Goal: Book appointment/travel/reservation

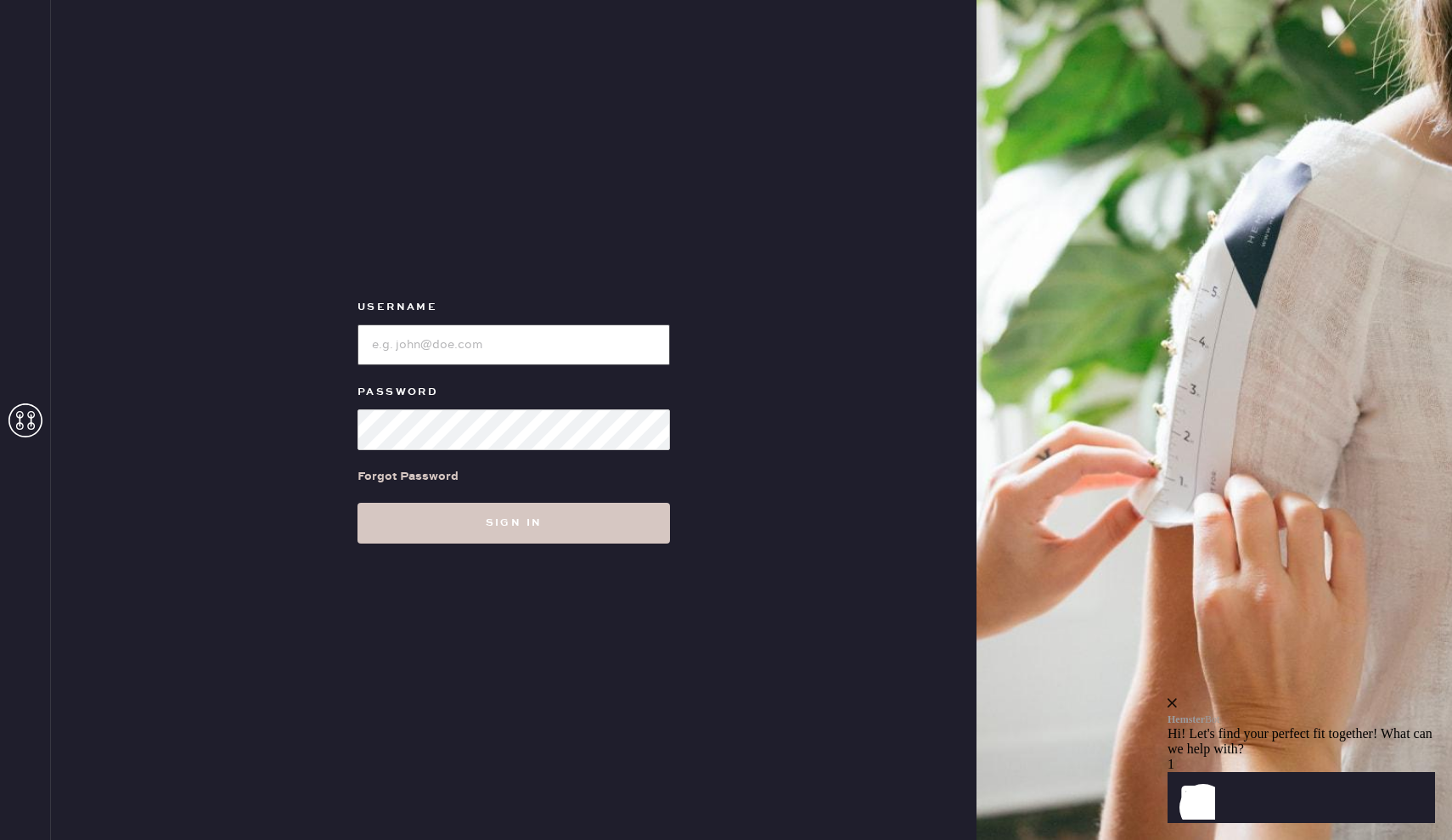
type input "[EMAIL_ADDRESS][DOMAIN_NAME]"
click at [514, 522] on button "Sign in" at bounding box center [513, 523] width 312 height 41
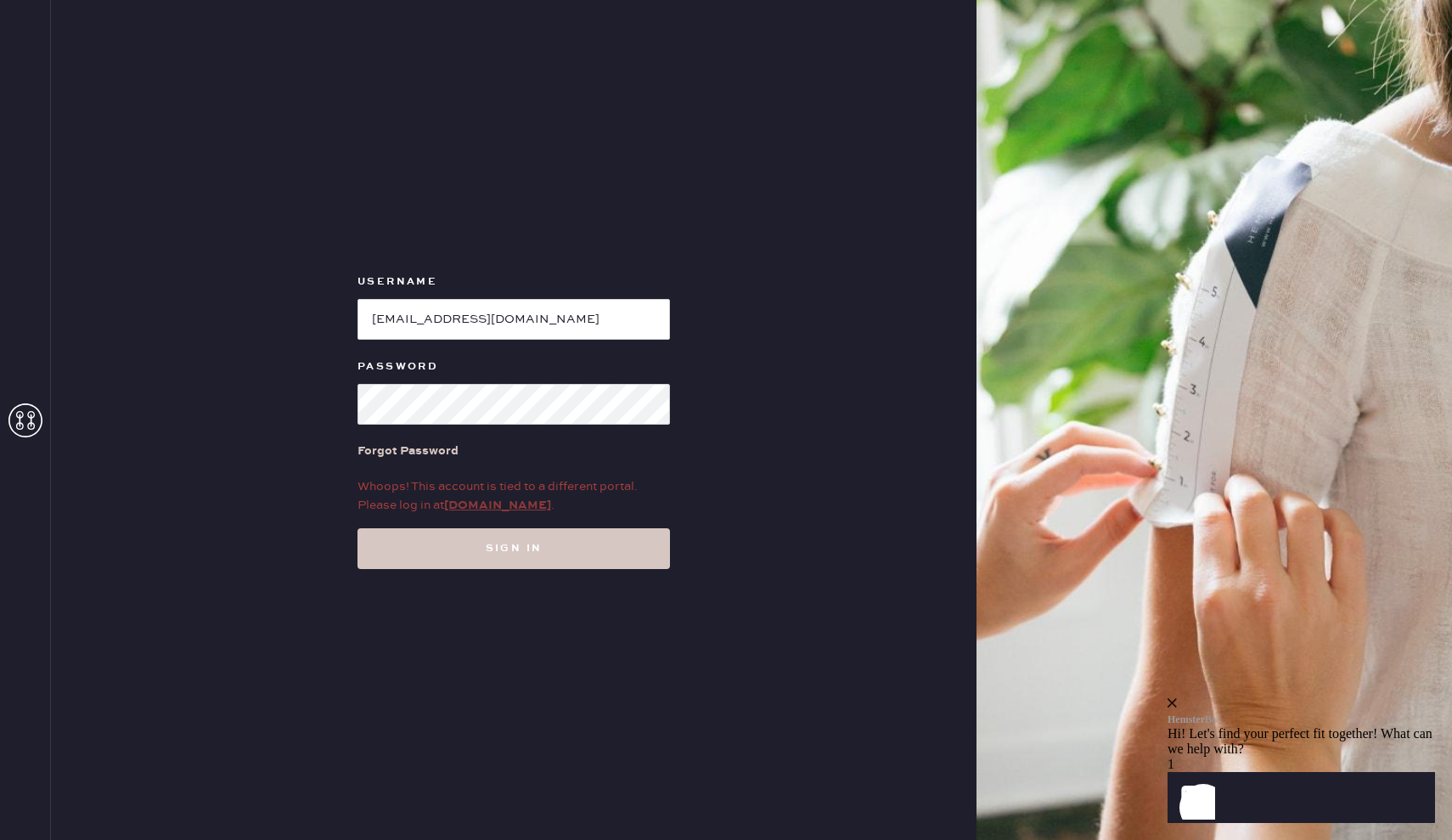
click at [472, 507] on link "[DOMAIN_NAME]" at bounding box center [497, 506] width 107 height 15
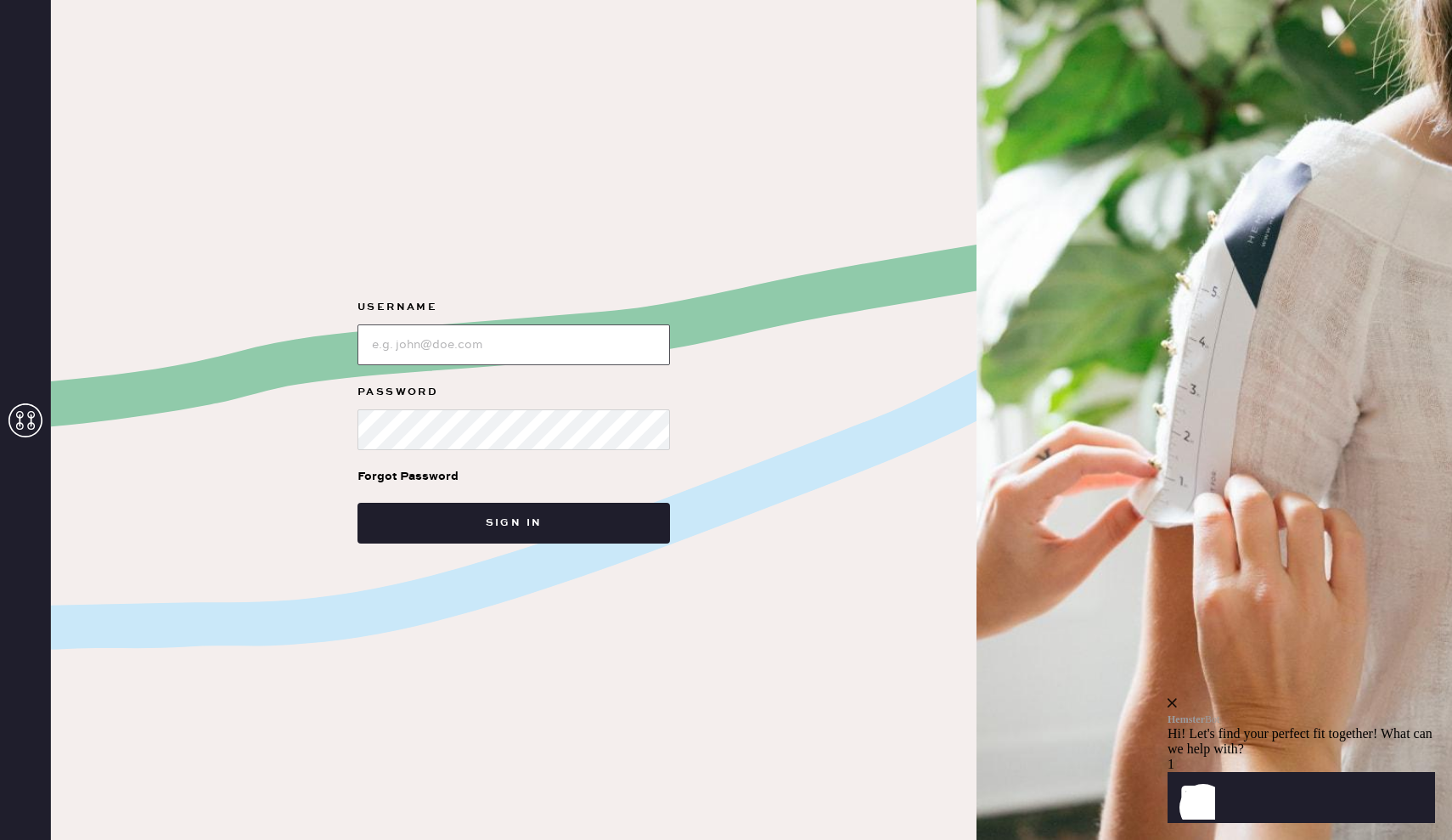
type input "[EMAIL_ADDRESS][DOMAIN_NAME]"
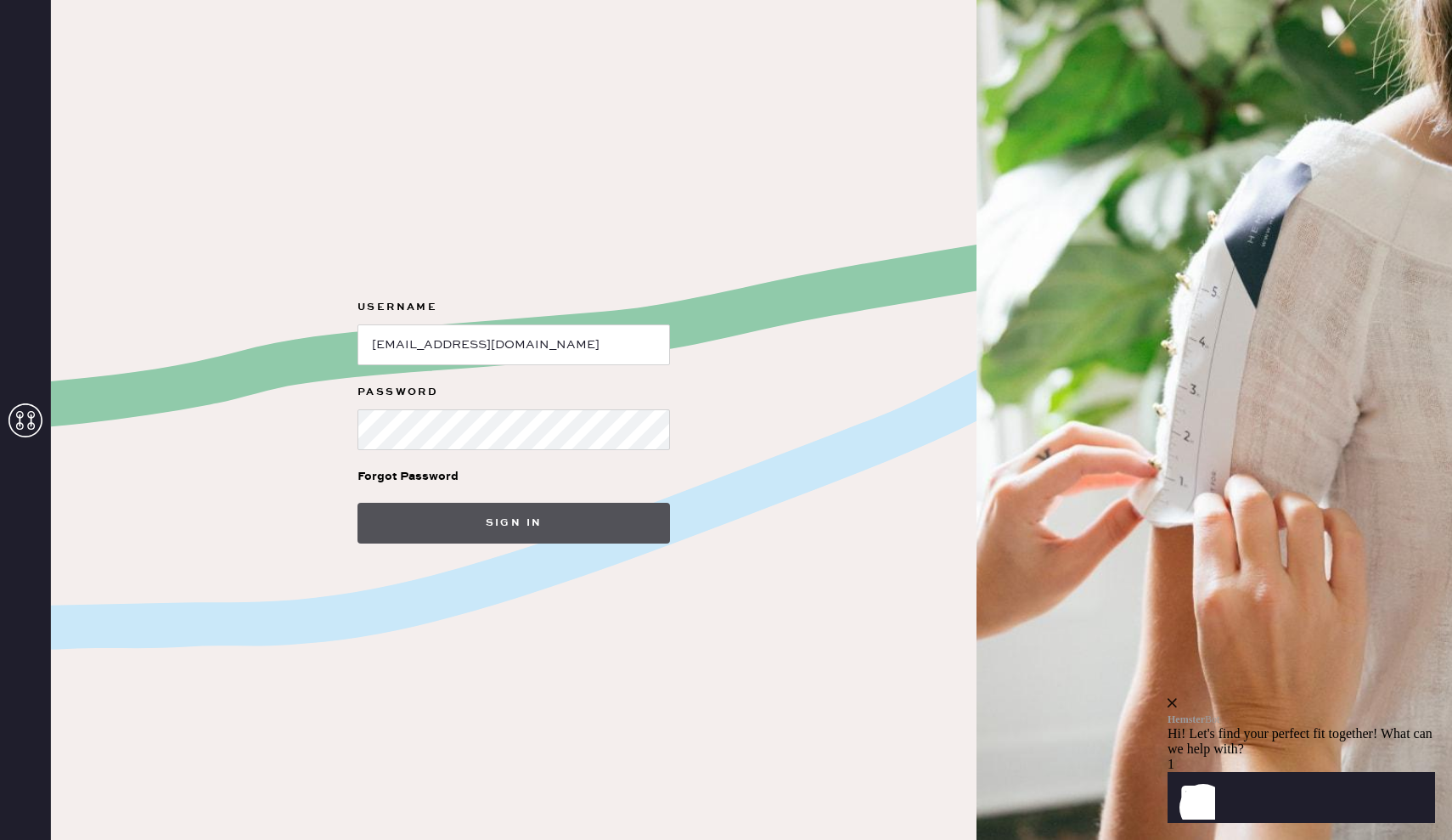
click at [560, 521] on button "Sign in" at bounding box center [513, 523] width 312 height 41
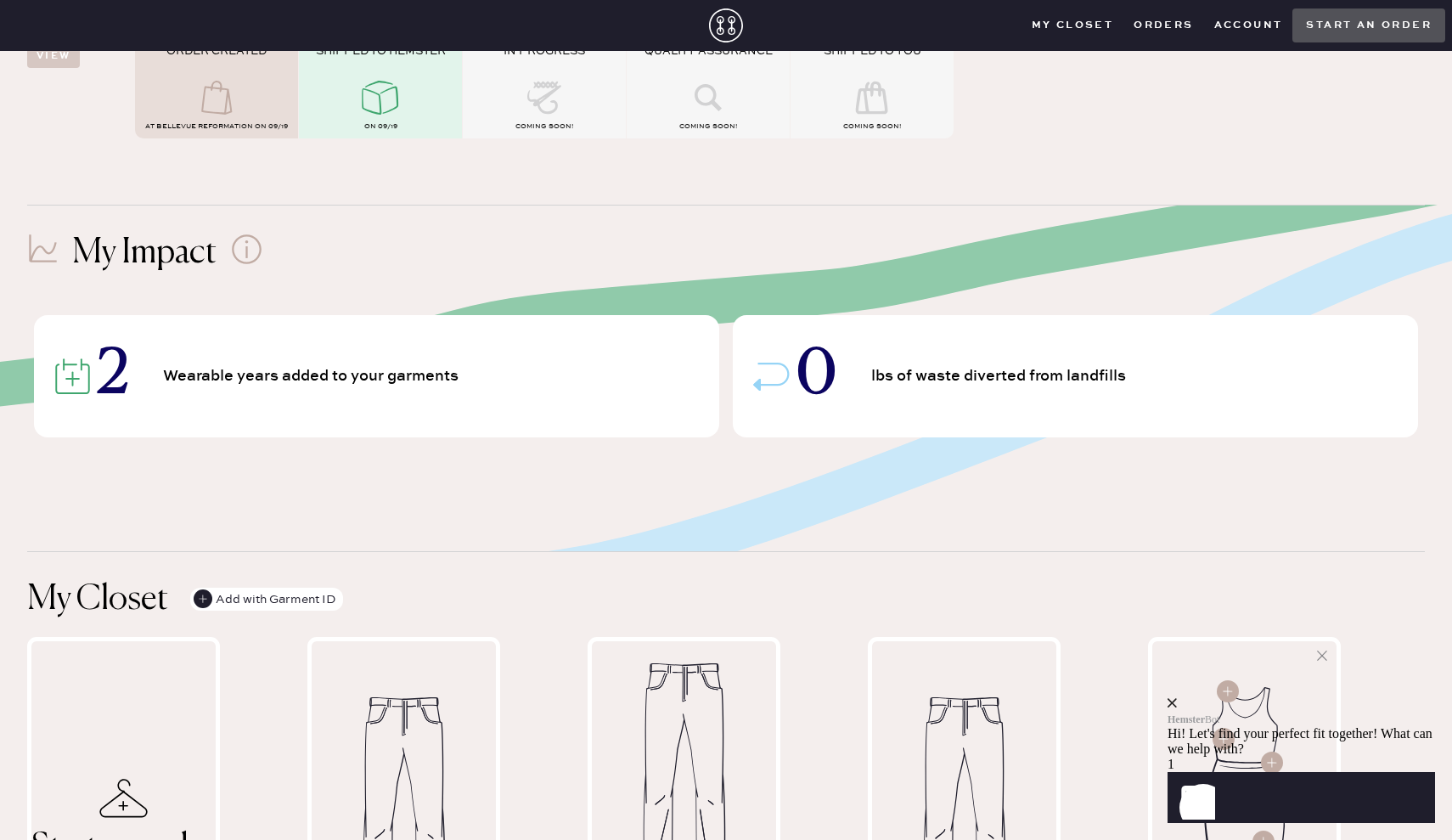
scroll to position [239, 0]
click at [680, 382] on div "2 Wearable years added to your garments" at bounding box center [376, 374] width 685 height 123
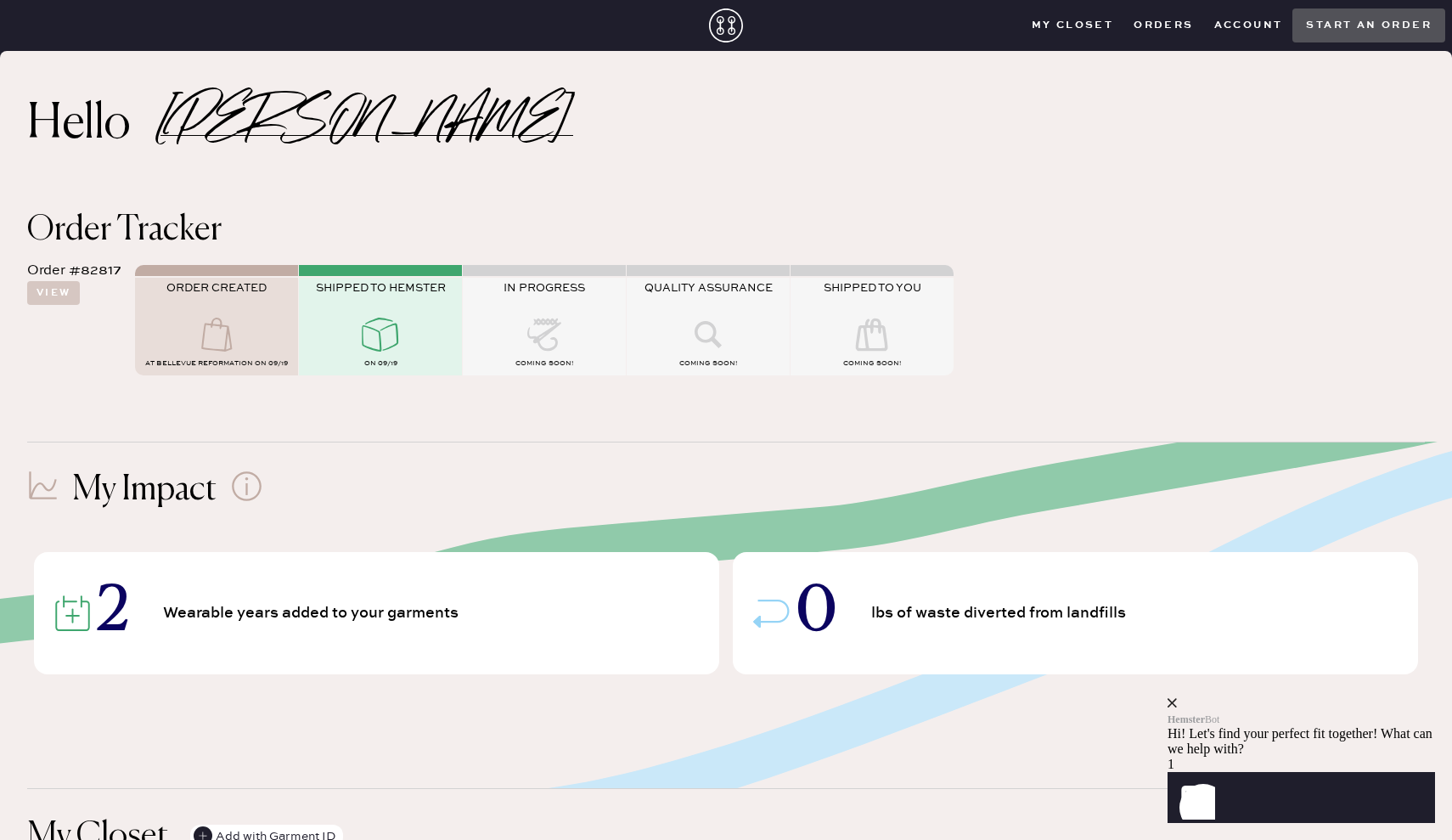
scroll to position [0, 0]
click at [197, 336] on icon at bounding box center [217, 334] width 68 height 34
click at [242, 346] on icon at bounding box center [217, 334] width 68 height 34
click at [242, 363] on span "AT Bellevue Reformation on 09/19" at bounding box center [217, 363] width 143 height 9
click at [404, 359] on div "on 09/19" at bounding box center [380, 364] width 163 height 20
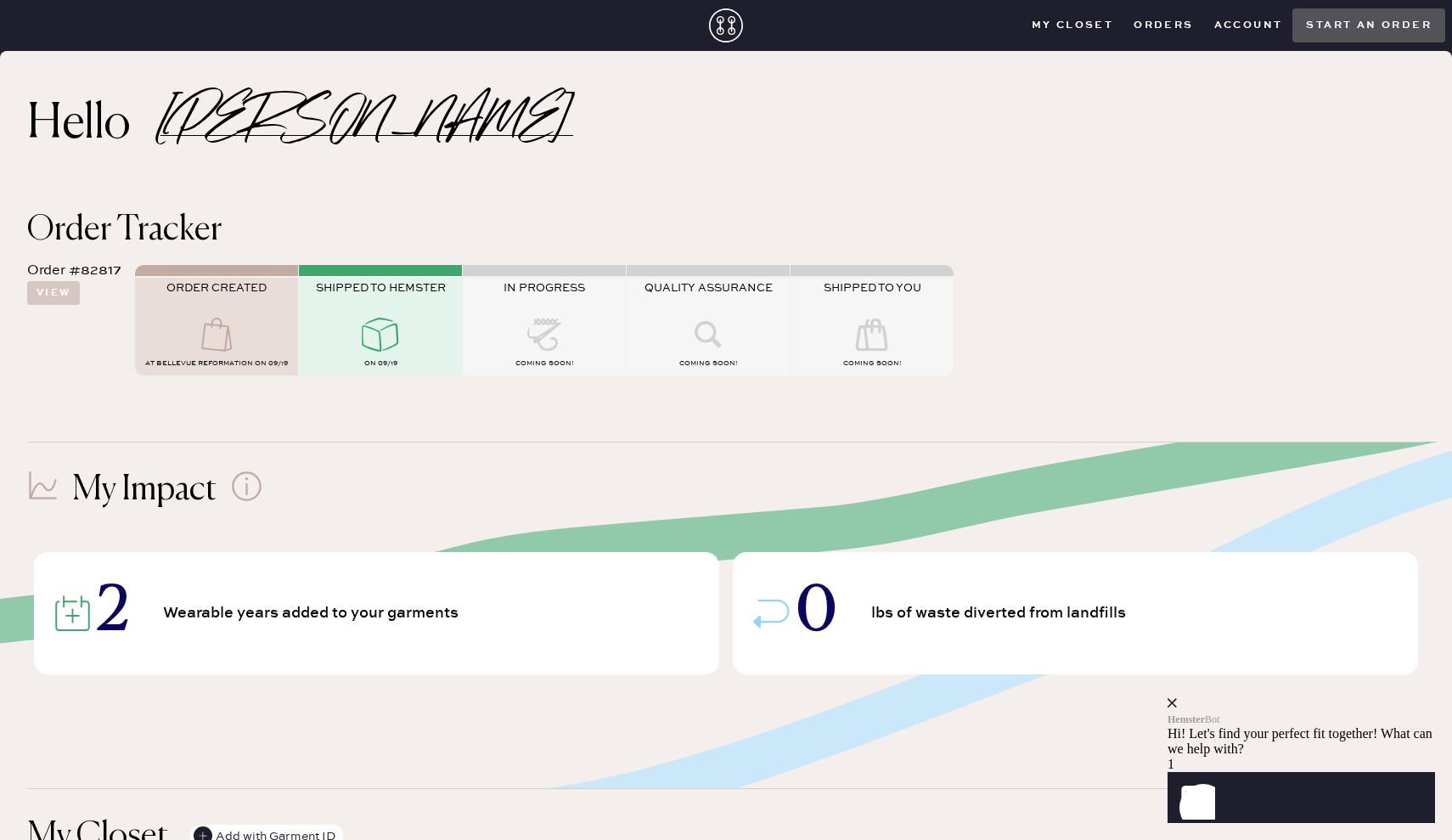
click at [574, 339] on icon at bounding box center [544, 334] width 68 height 34
click at [751, 326] on div at bounding box center [708, 336] width 163 height 38
click at [899, 344] on icon at bounding box center [872, 334] width 68 height 34
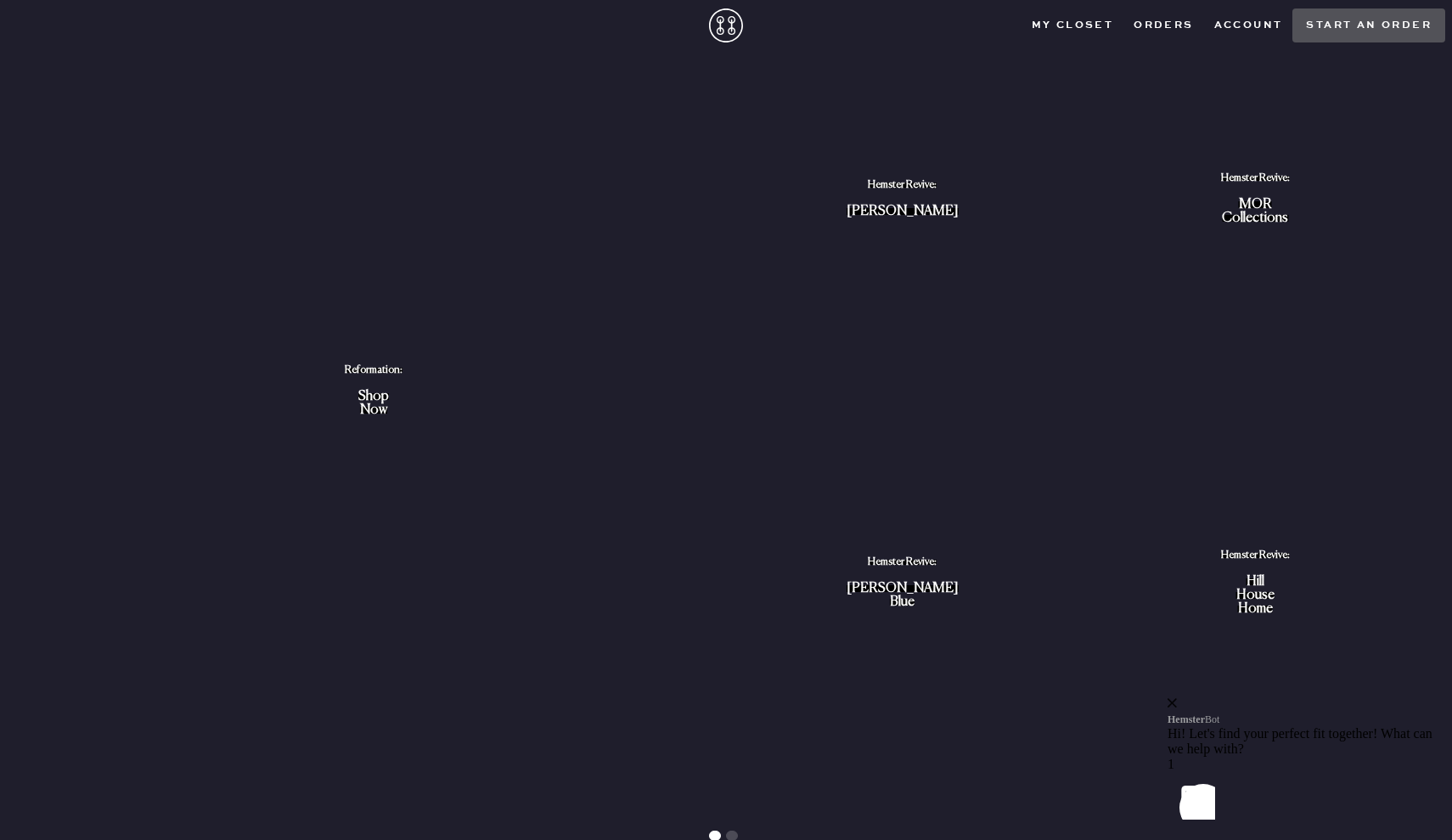
scroll to position [1570, 0]
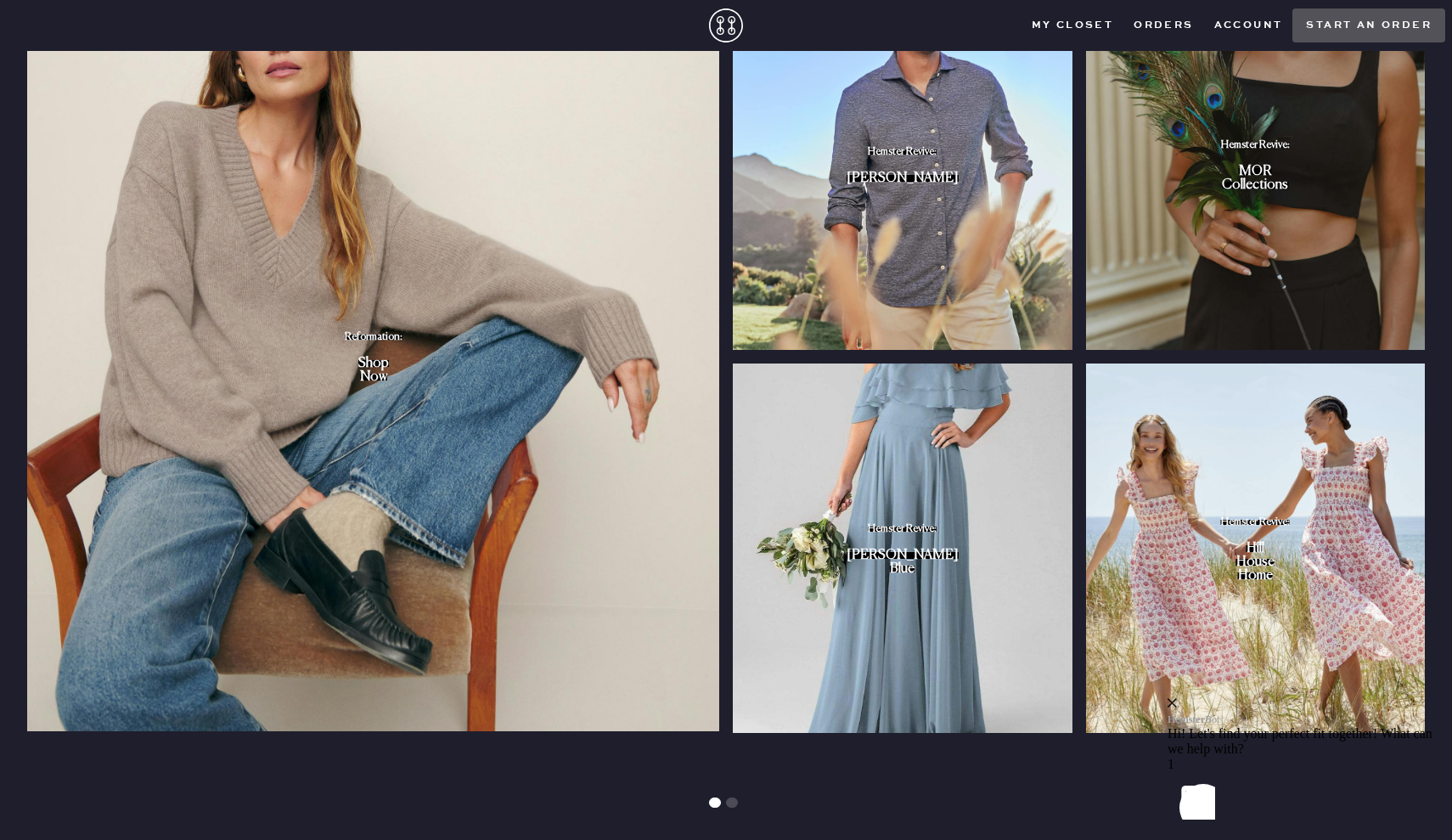
click at [369, 361] on div "Shop" at bounding box center [374, 362] width 31 height 7
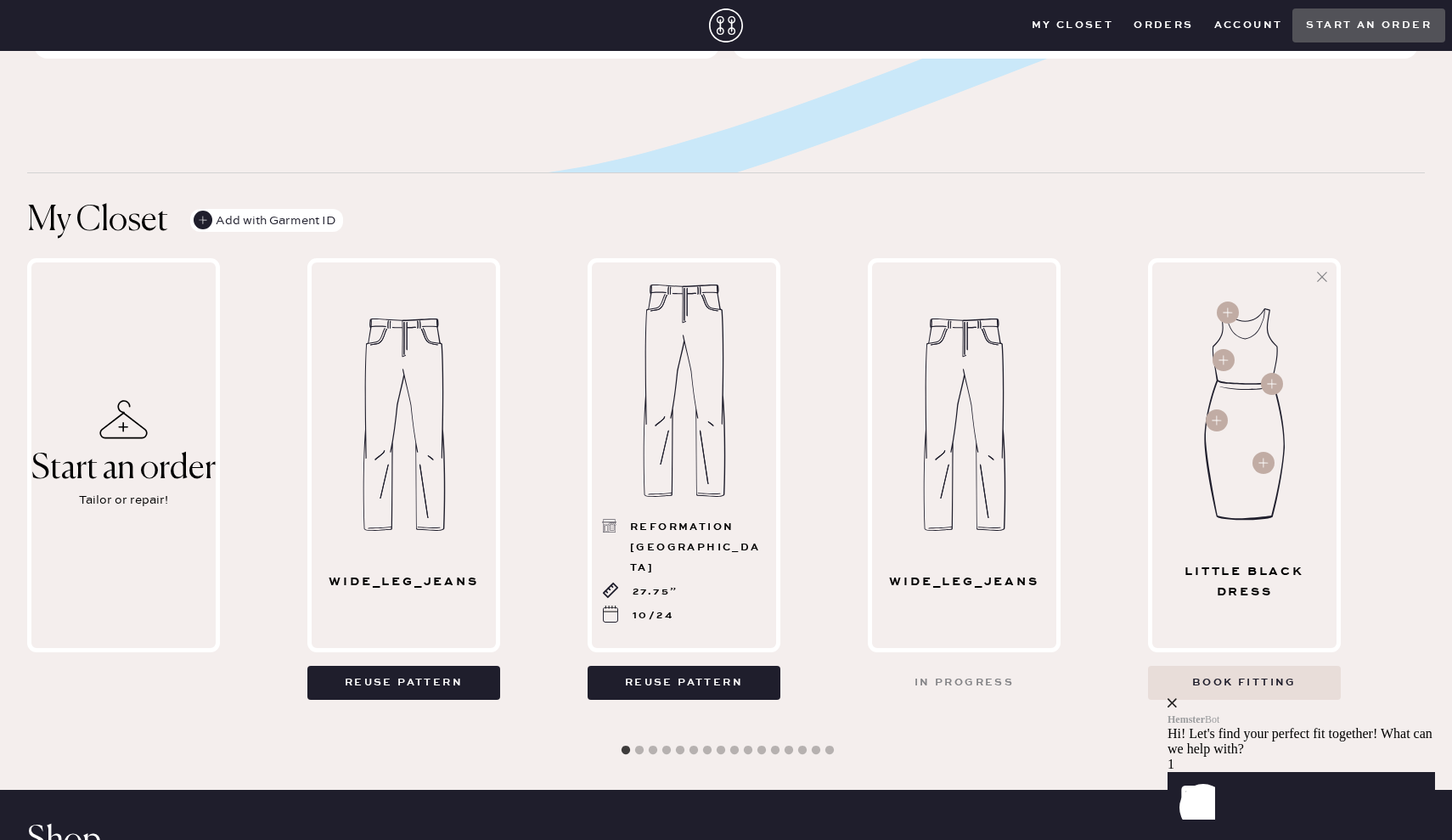
scroll to position [612, 0]
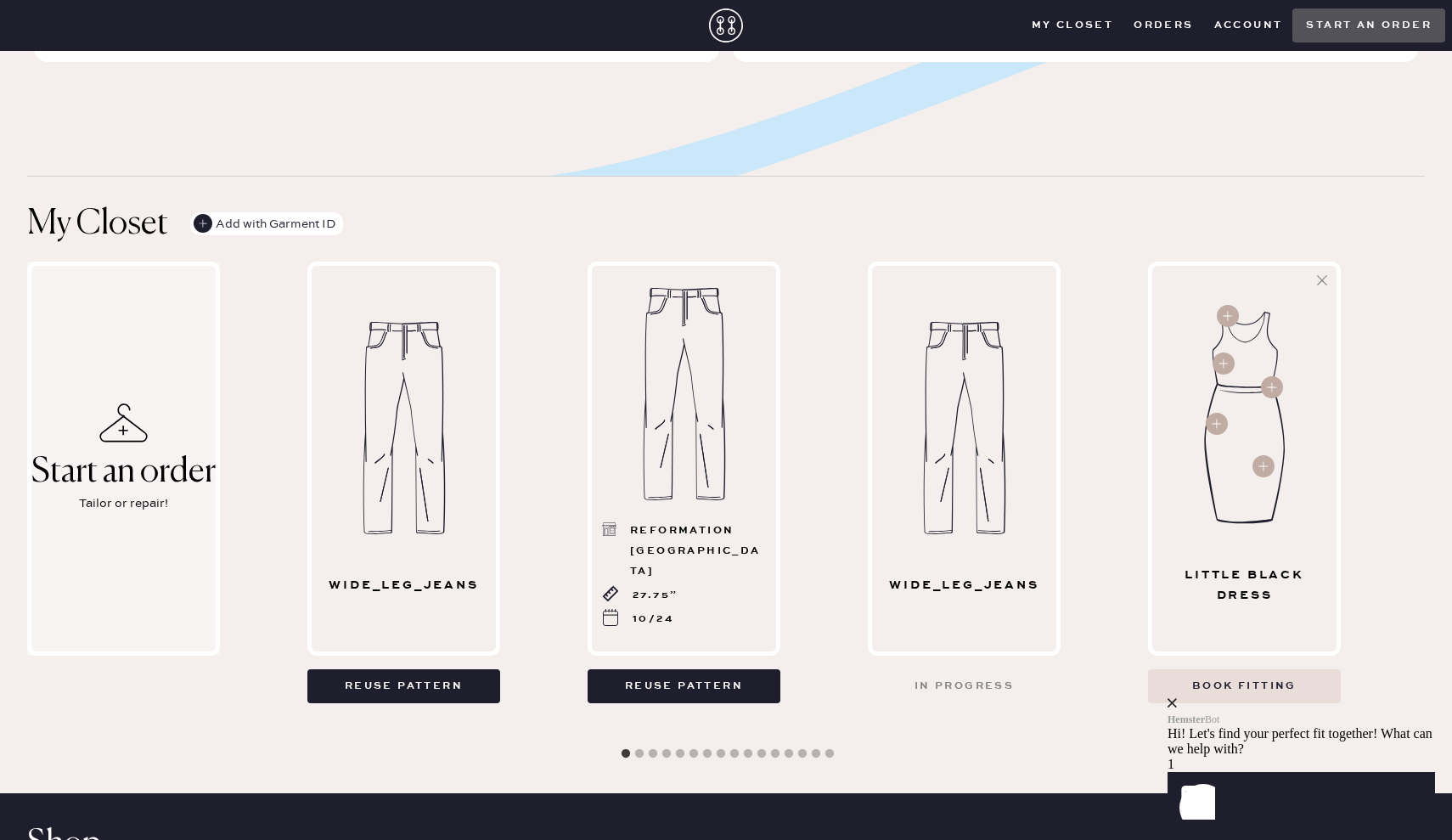
click at [83, 462] on div "Start an order" at bounding box center [124, 472] width 185 height 38
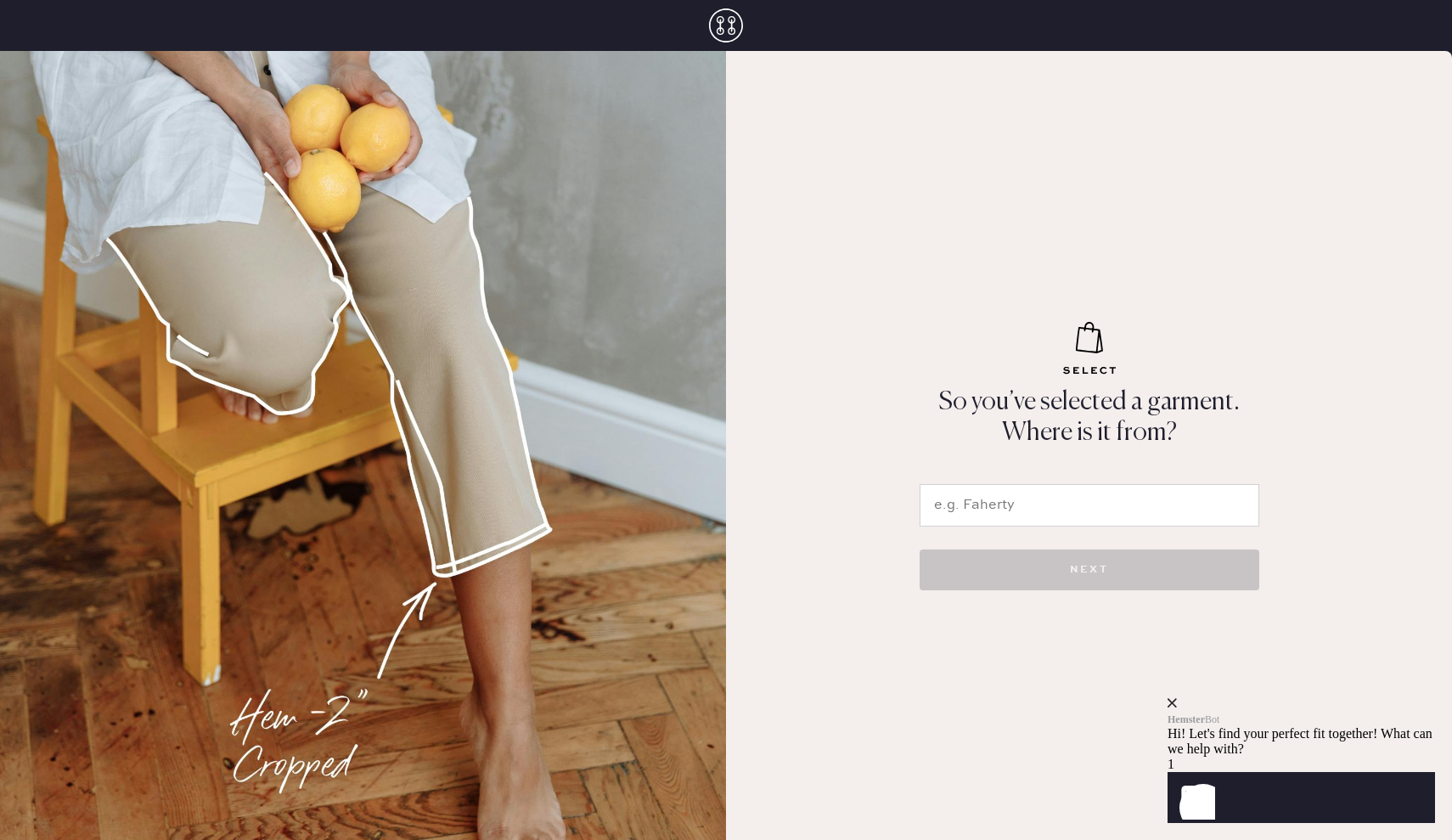
click at [1003, 507] on input "text" at bounding box center [1089, 506] width 339 height 43
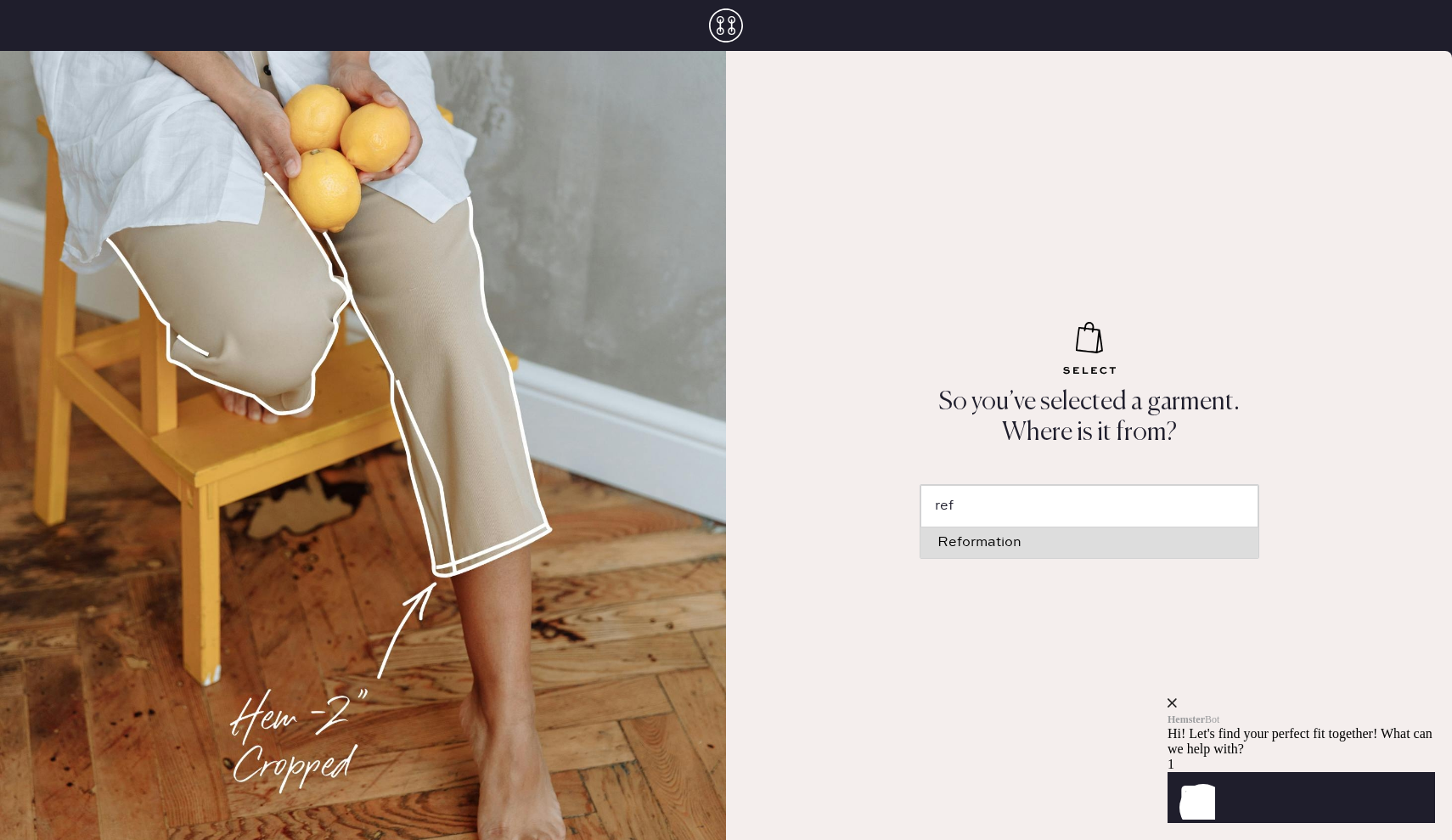
click at [1002, 545] on div "Reformation" at bounding box center [1089, 542] width 305 height 14
type input "Reformation"
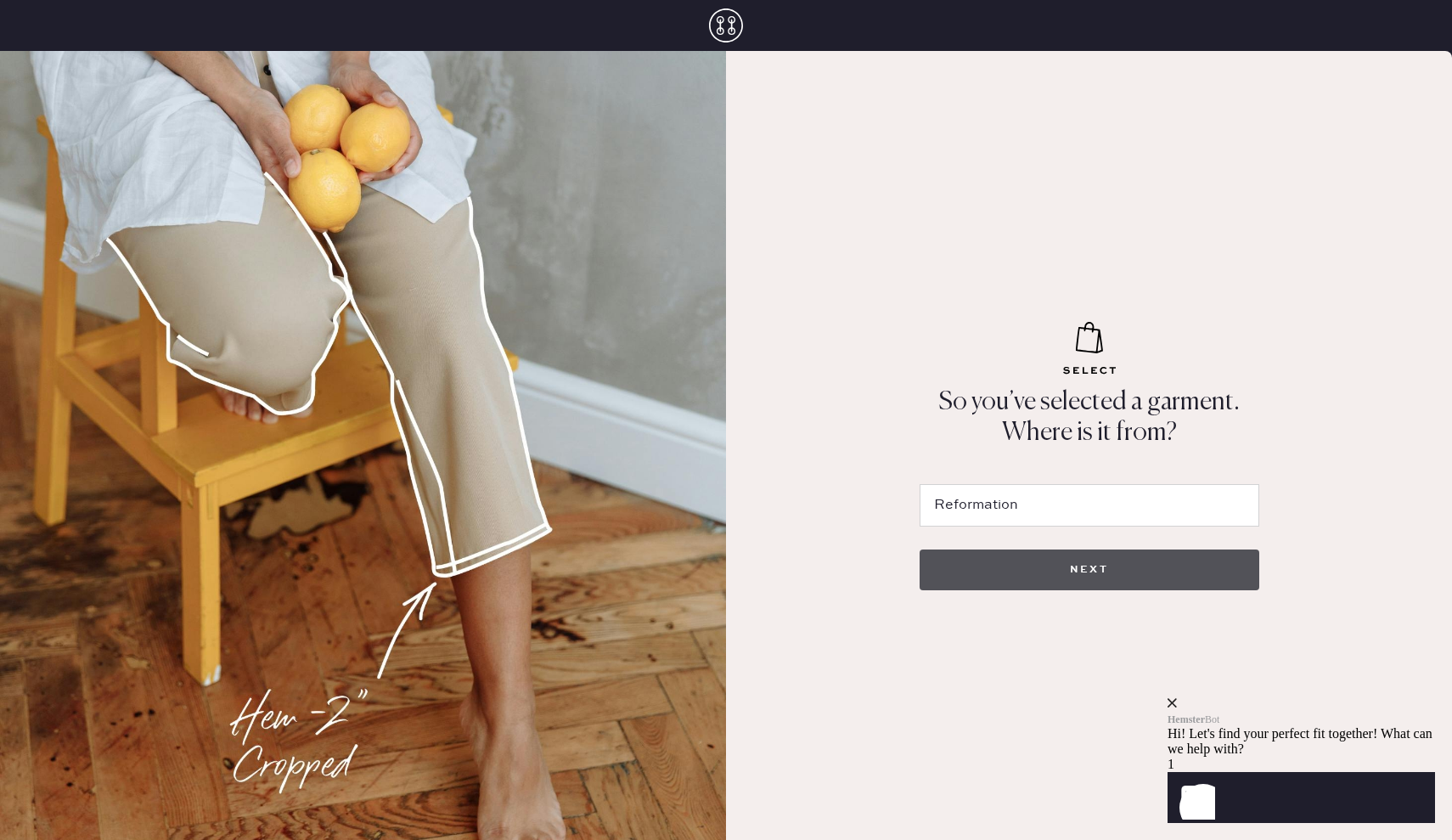
click at [1033, 583] on button "NEXT" at bounding box center [1089, 569] width 339 height 41
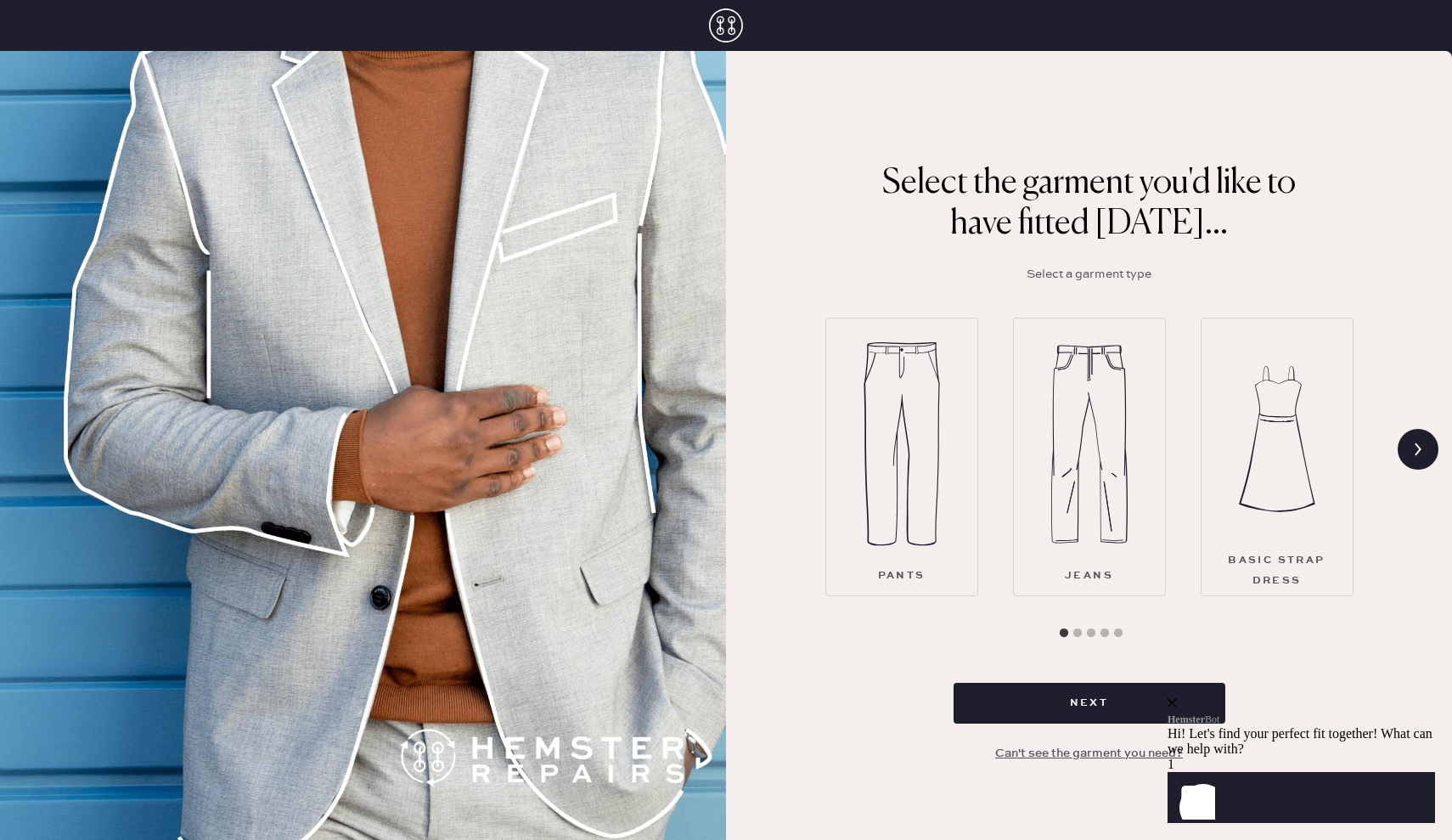
click at [947, 534] on div "Pants" at bounding box center [902, 457] width 153 height 278
click at [1056, 542] on img at bounding box center [1089, 444] width 76 height 204
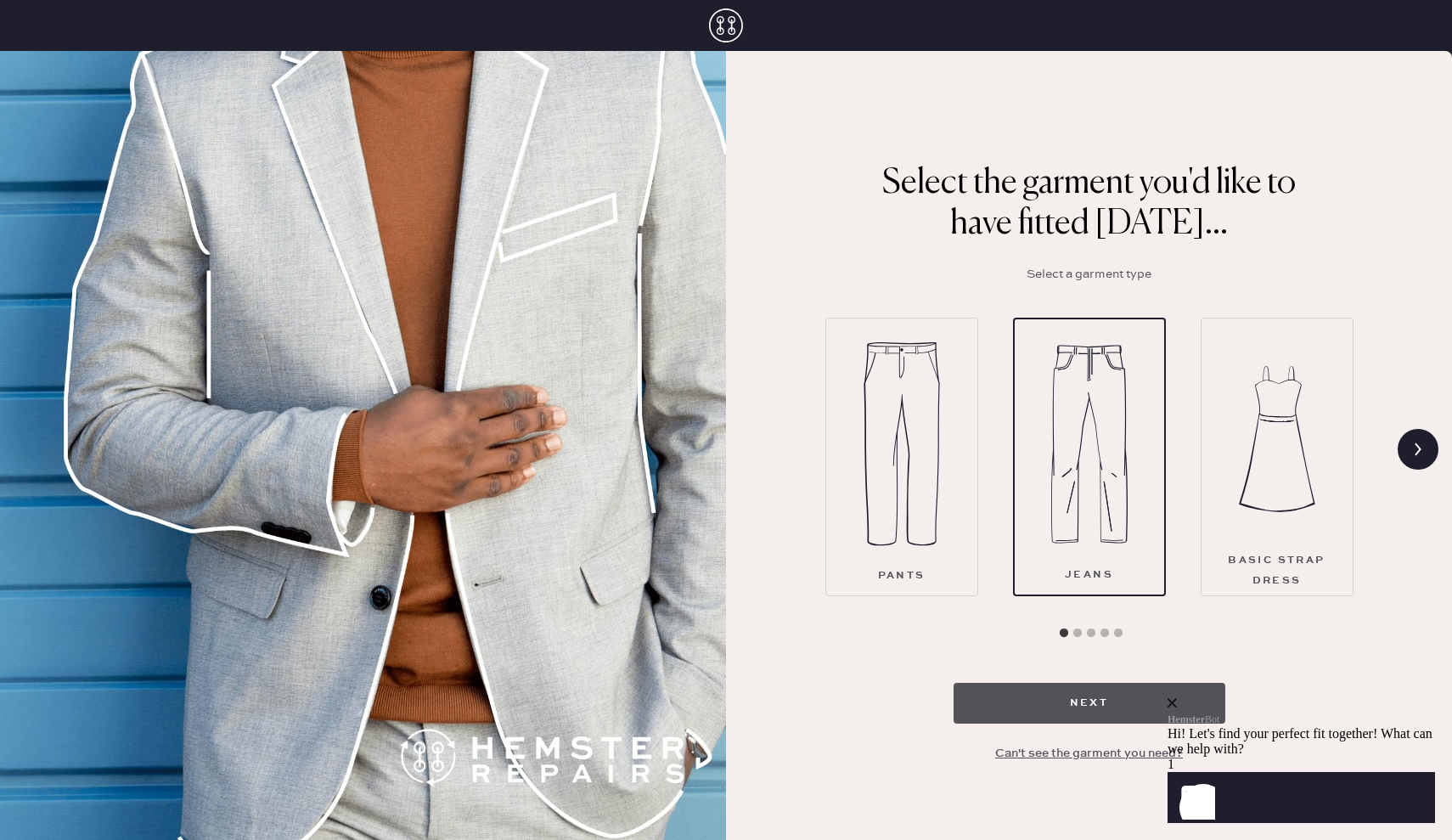
click at [1025, 705] on button "Next" at bounding box center [1089, 703] width 272 height 41
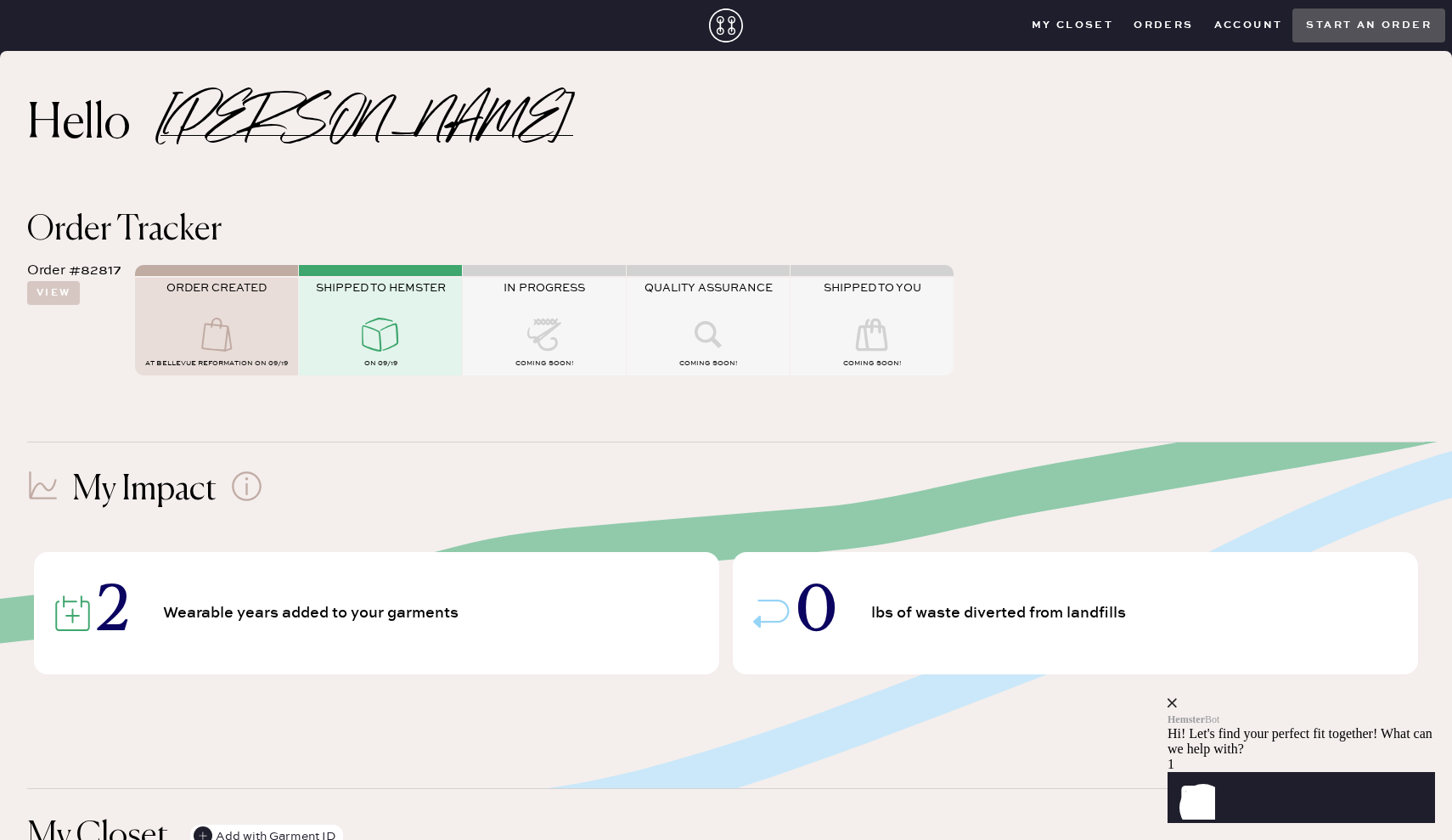
scroll to position [1570, 0]
